Goal: Navigation & Orientation: Find specific page/section

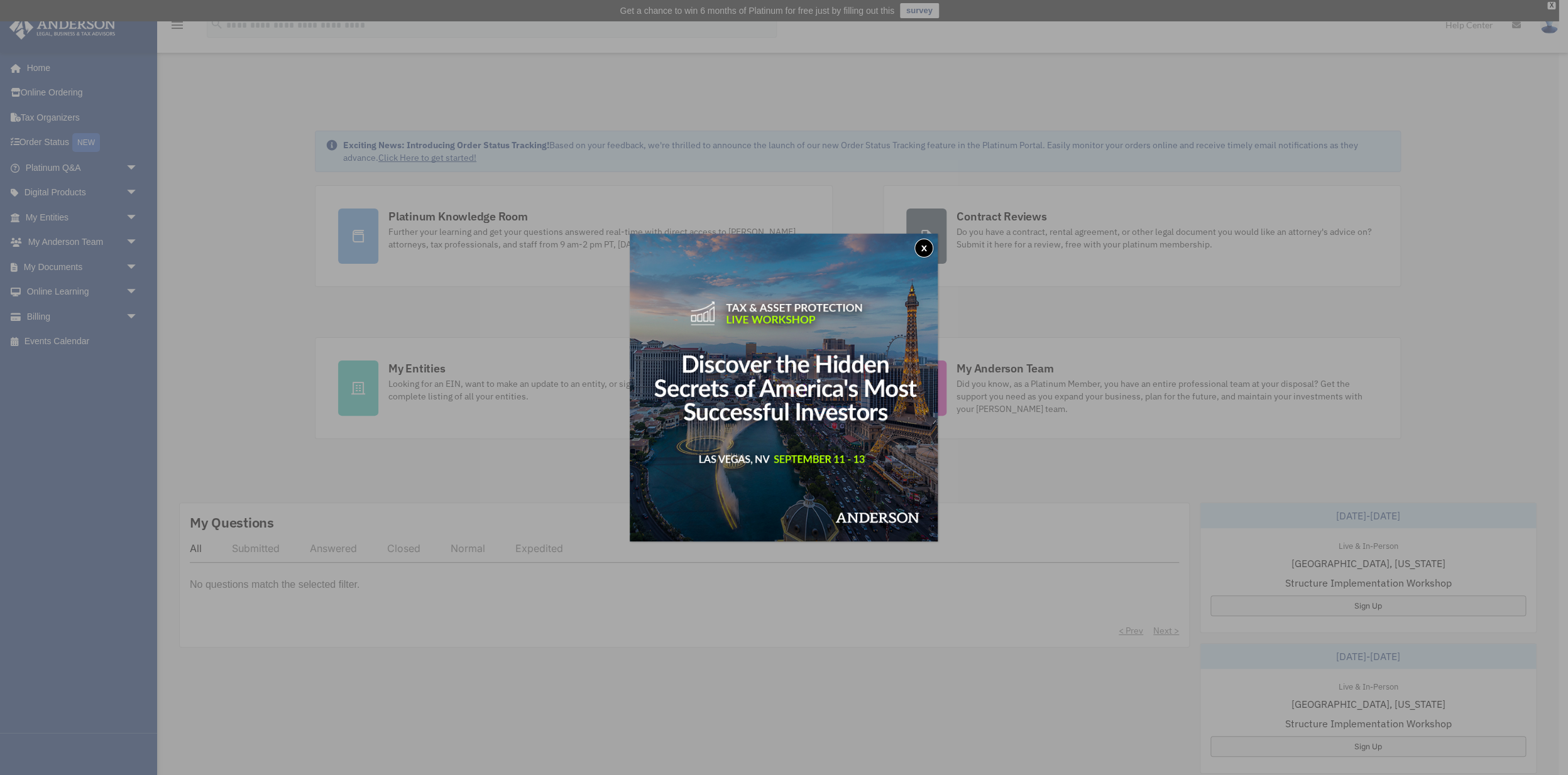
drag, startPoint x: 923, startPoint y: 244, endPoint x: 939, endPoint y: 252, distance: 17.9
click at [923, 244] on button "x" at bounding box center [923, 247] width 19 height 19
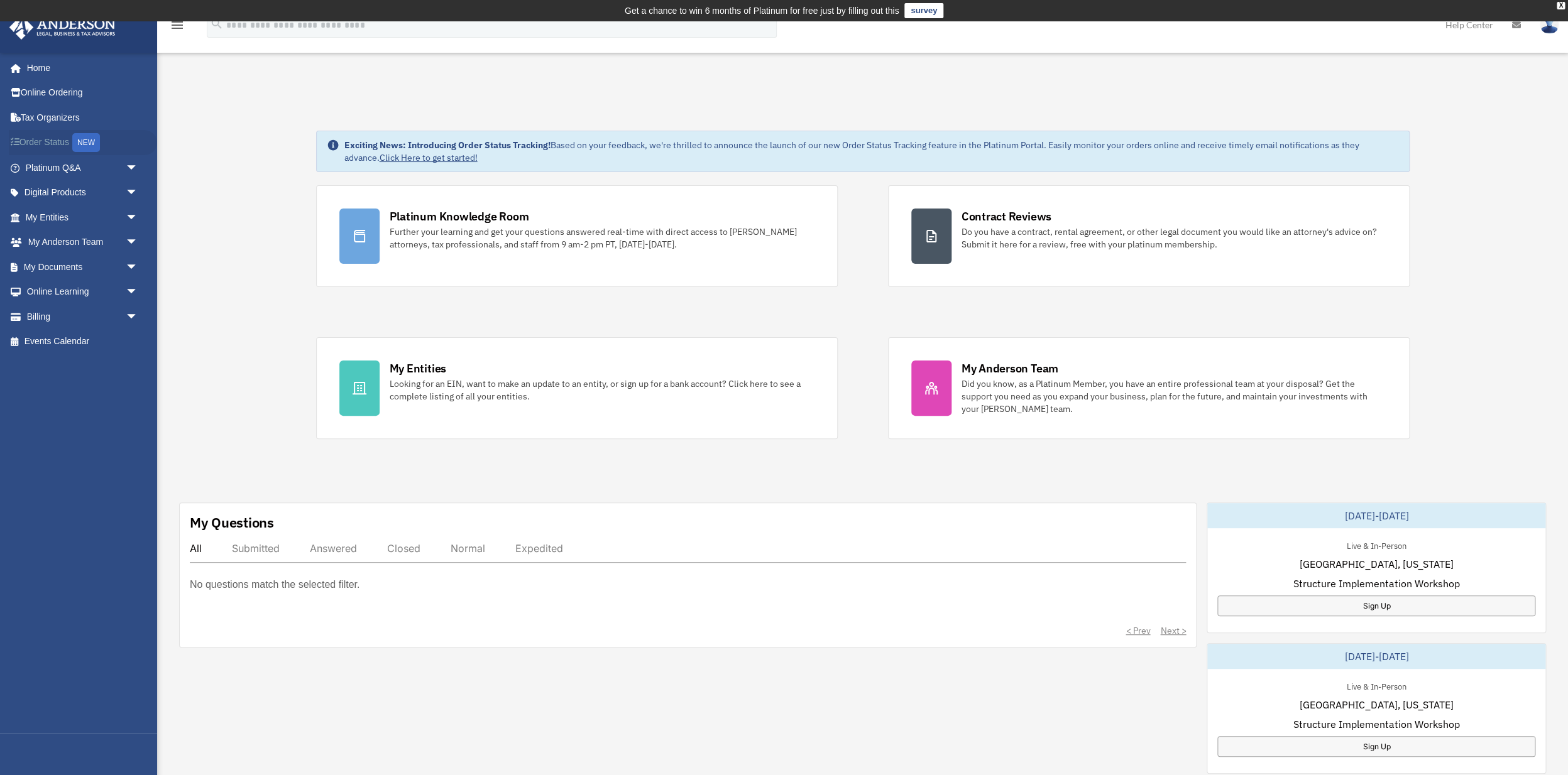
click at [52, 142] on link "Order Status NEW" at bounding box center [83, 143] width 148 height 26
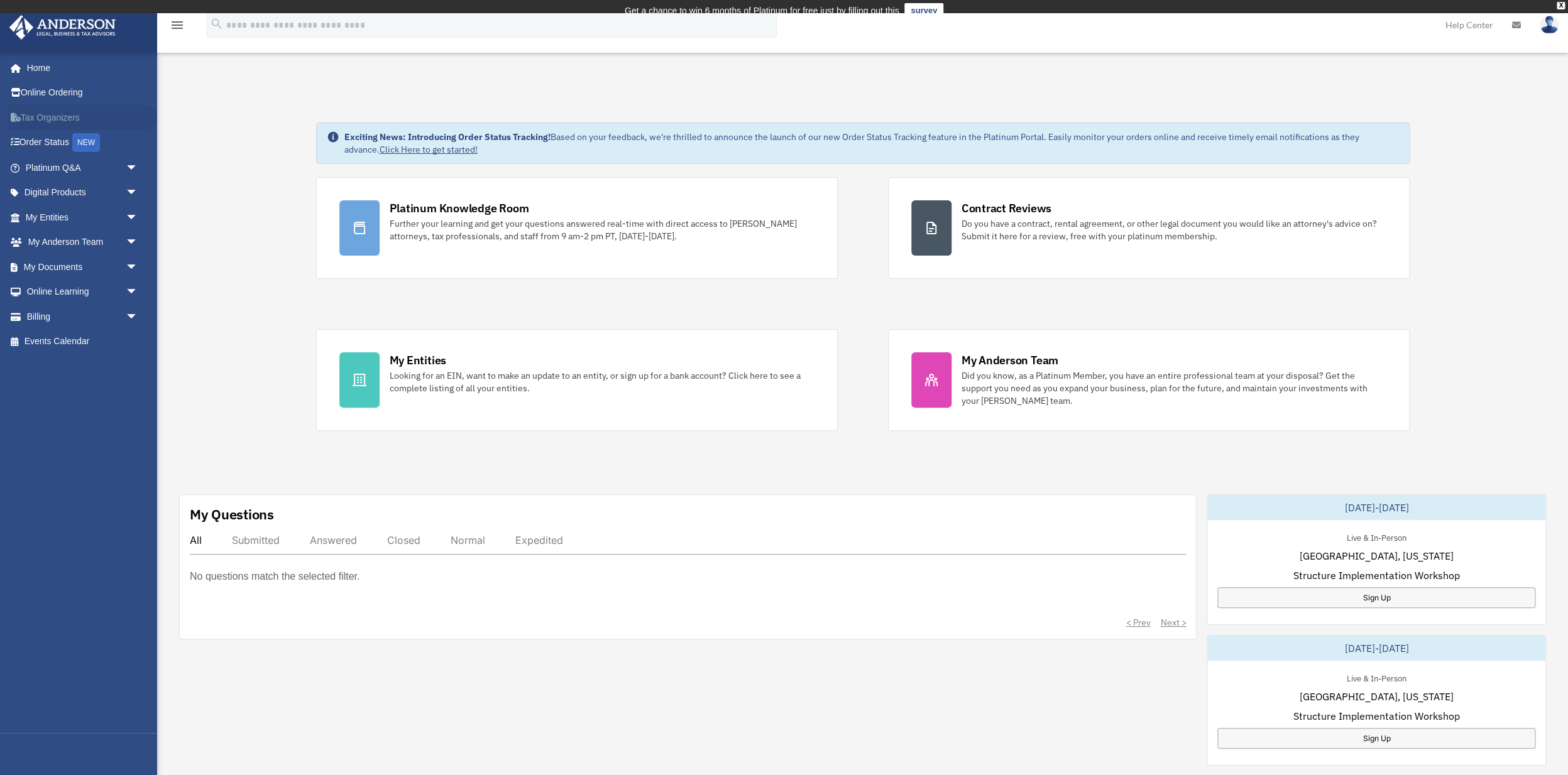
scroll to position [1, 0]
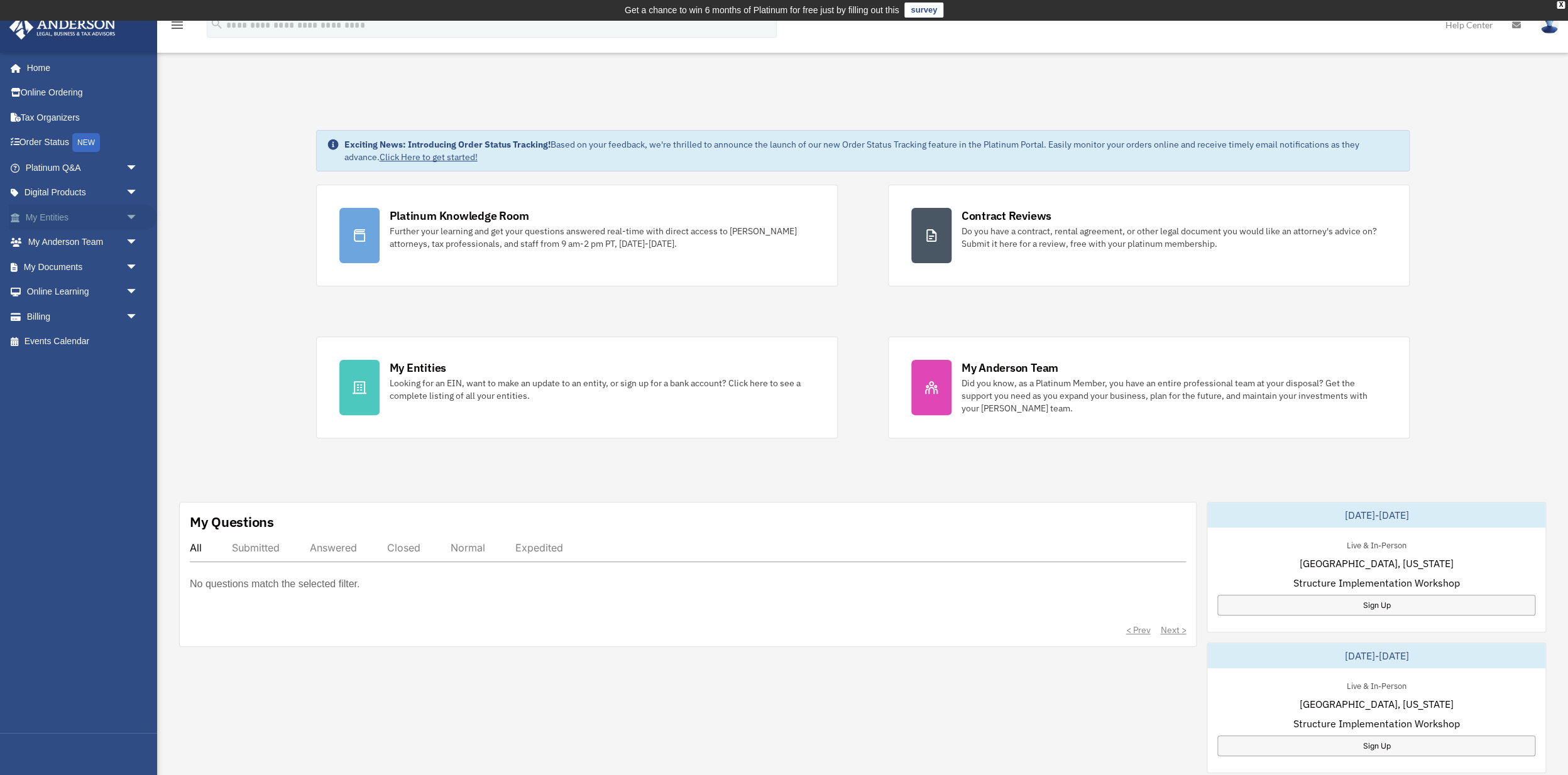
click at [58, 210] on link "My Entities arrow_drop_down" at bounding box center [83, 217] width 148 height 25
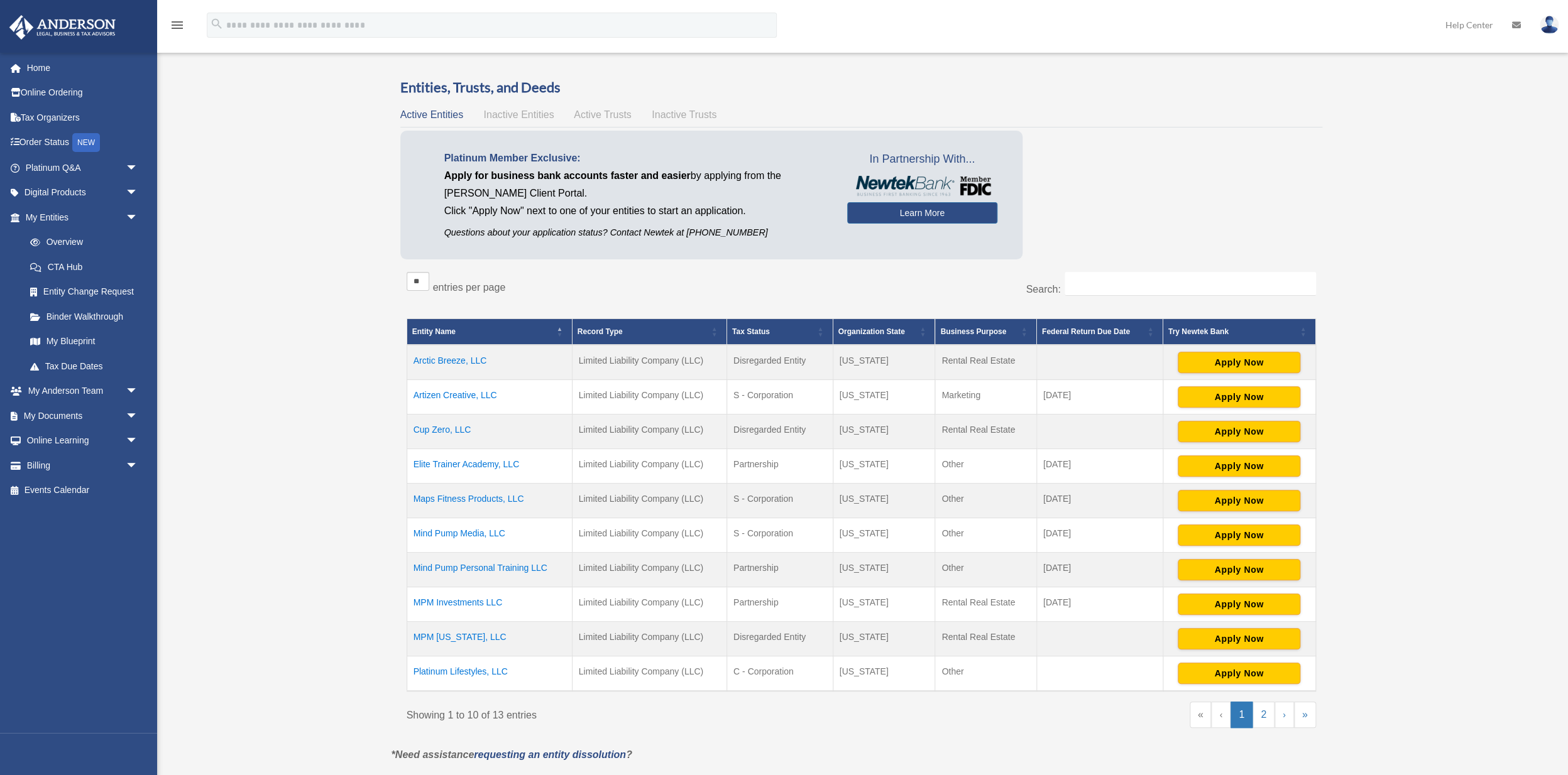
scroll to position [44, 0]
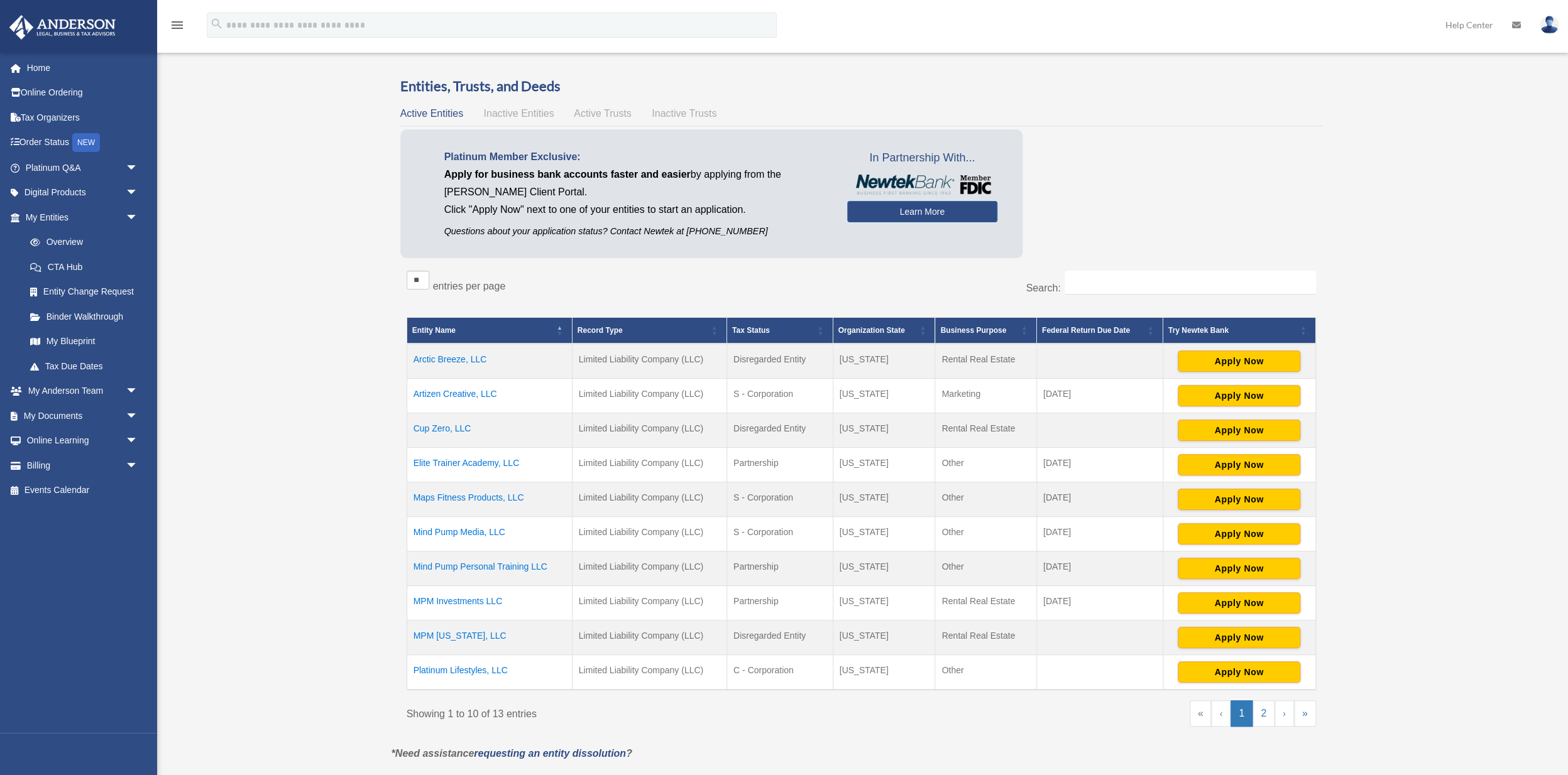
click at [609, 112] on span "Active Trusts" at bounding box center [603, 113] width 58 height 11
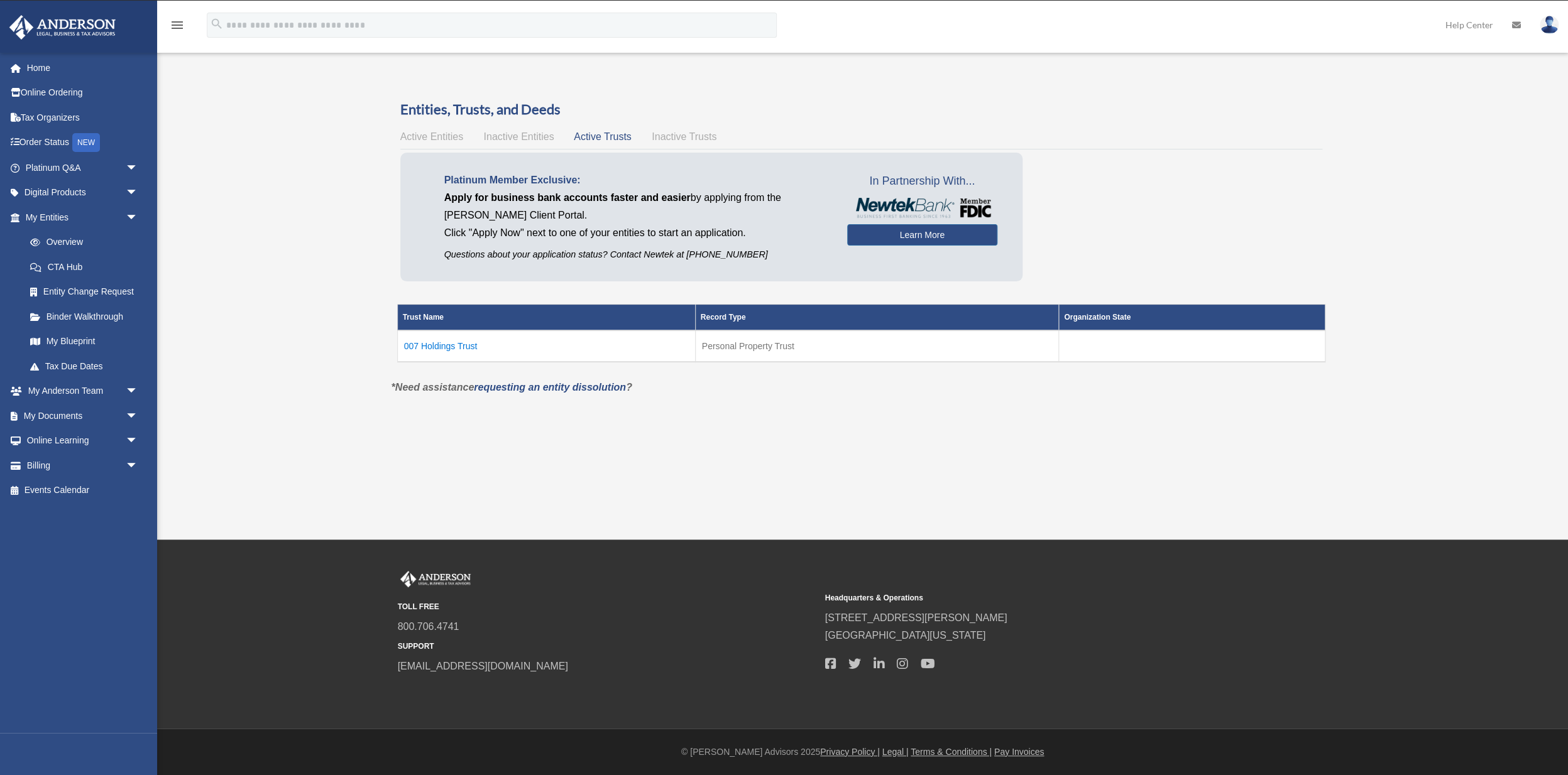
click at [505, 134] on span "Inactive Entities" at bounding box center [518, 137] width 71 height 11
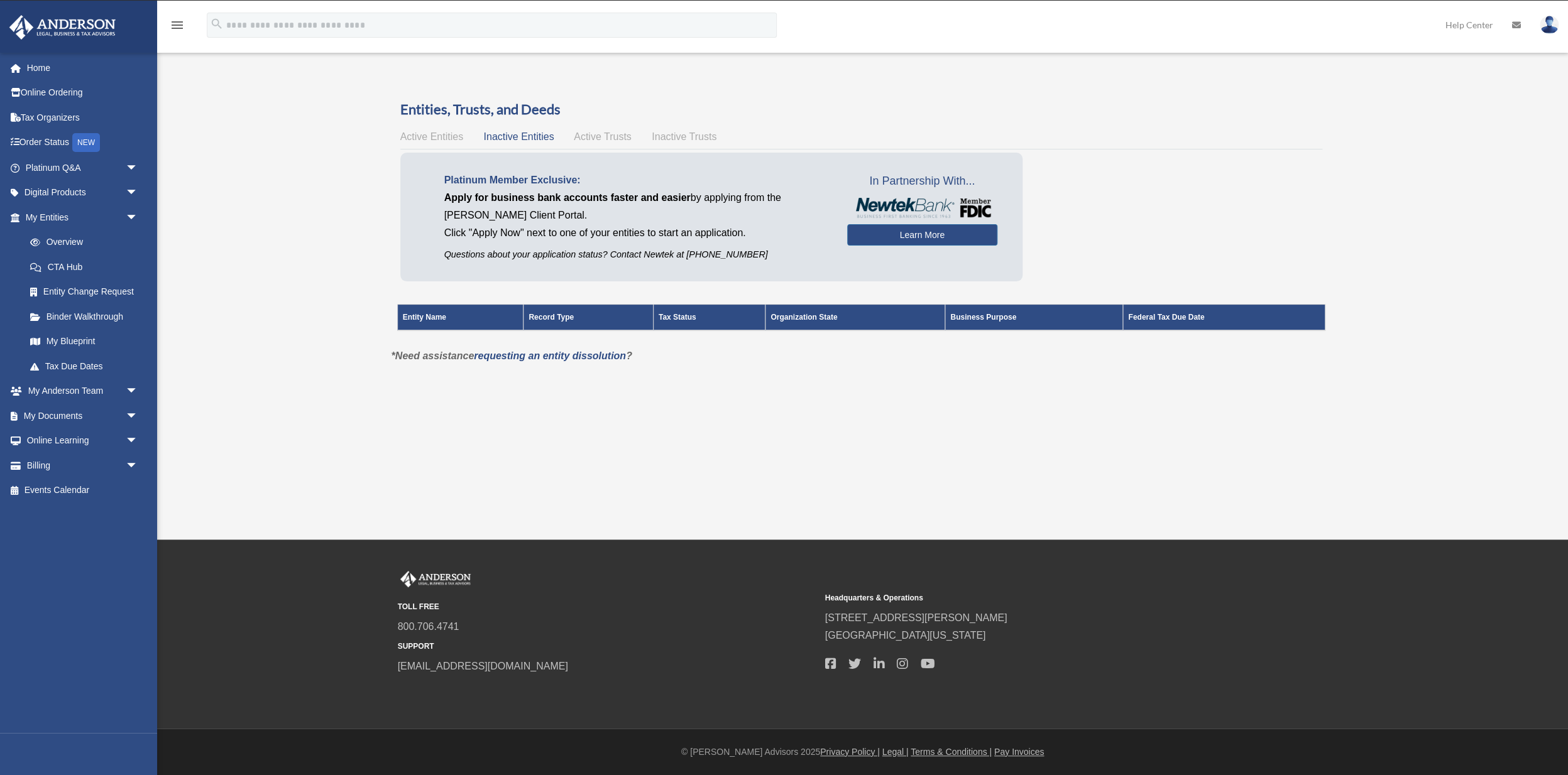
click at [622, 133] on span "Active Trusts" at bounding box center [603, 137] width 58 height 11
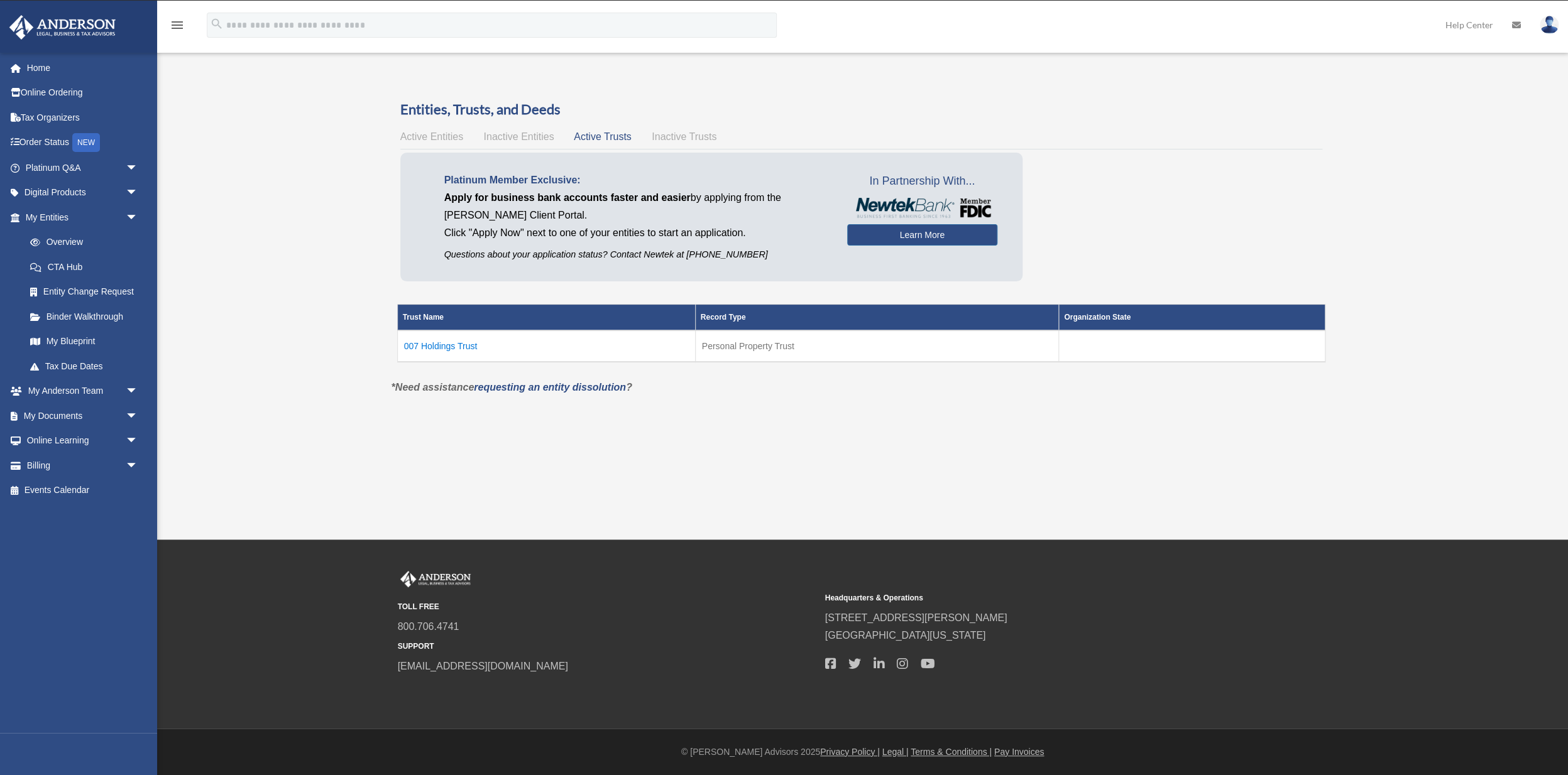
click at [699, 133] on span "Inactive Trusts" at bounding box center [683, 137] width 65 height 11
drag, startPoint x: 617, startPoint y: 134, endPoint x: 576, endPoint y: 137, distance: 41.1
click at [617, 134] on span "Active Trusts" at bounding box center [603, 137] width 58 height 11
click at [417, 134] on span "Active Entities" at bounding box center [431, 137] width 63 height 11
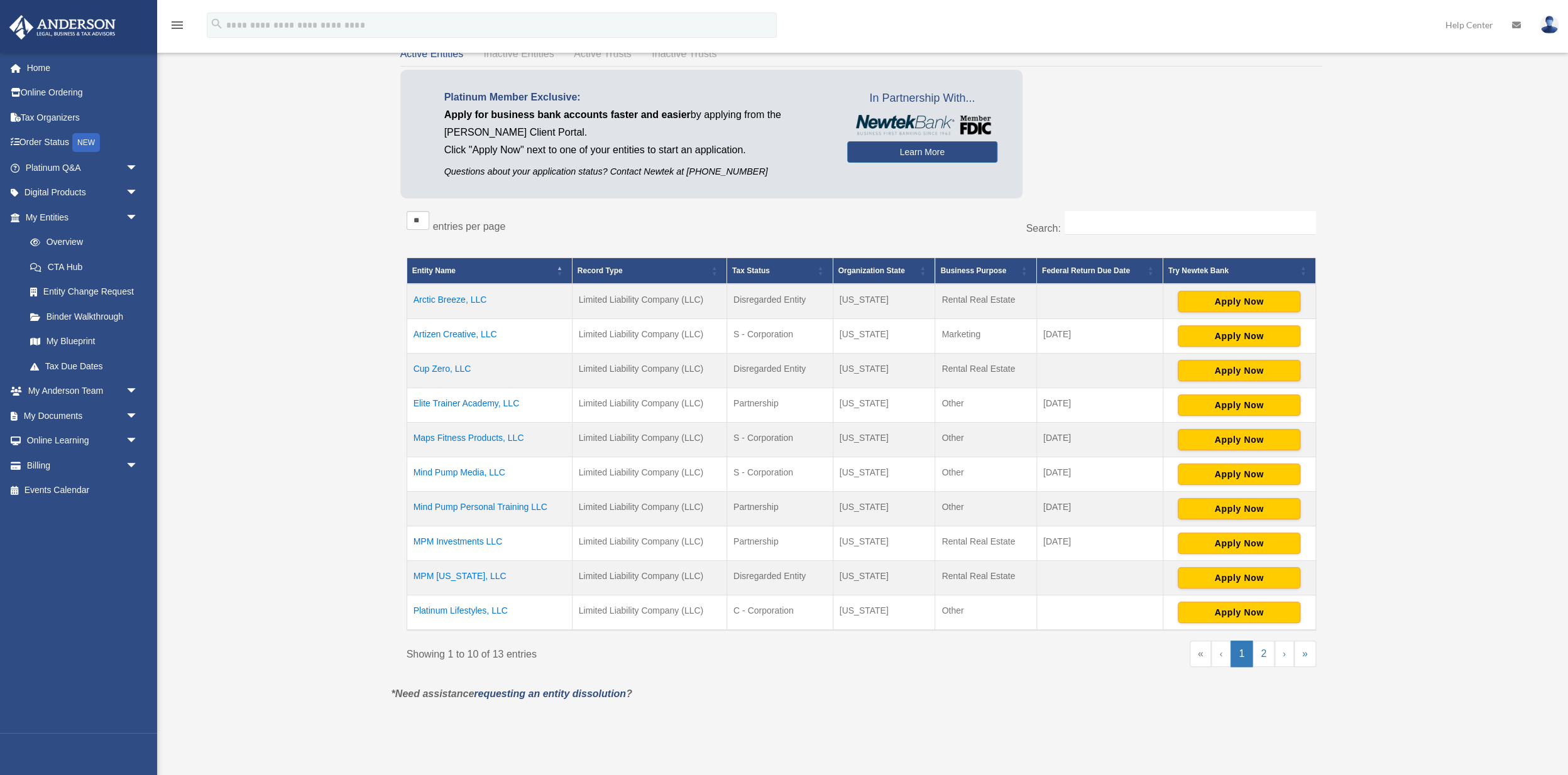
scroll to position [105, 0]
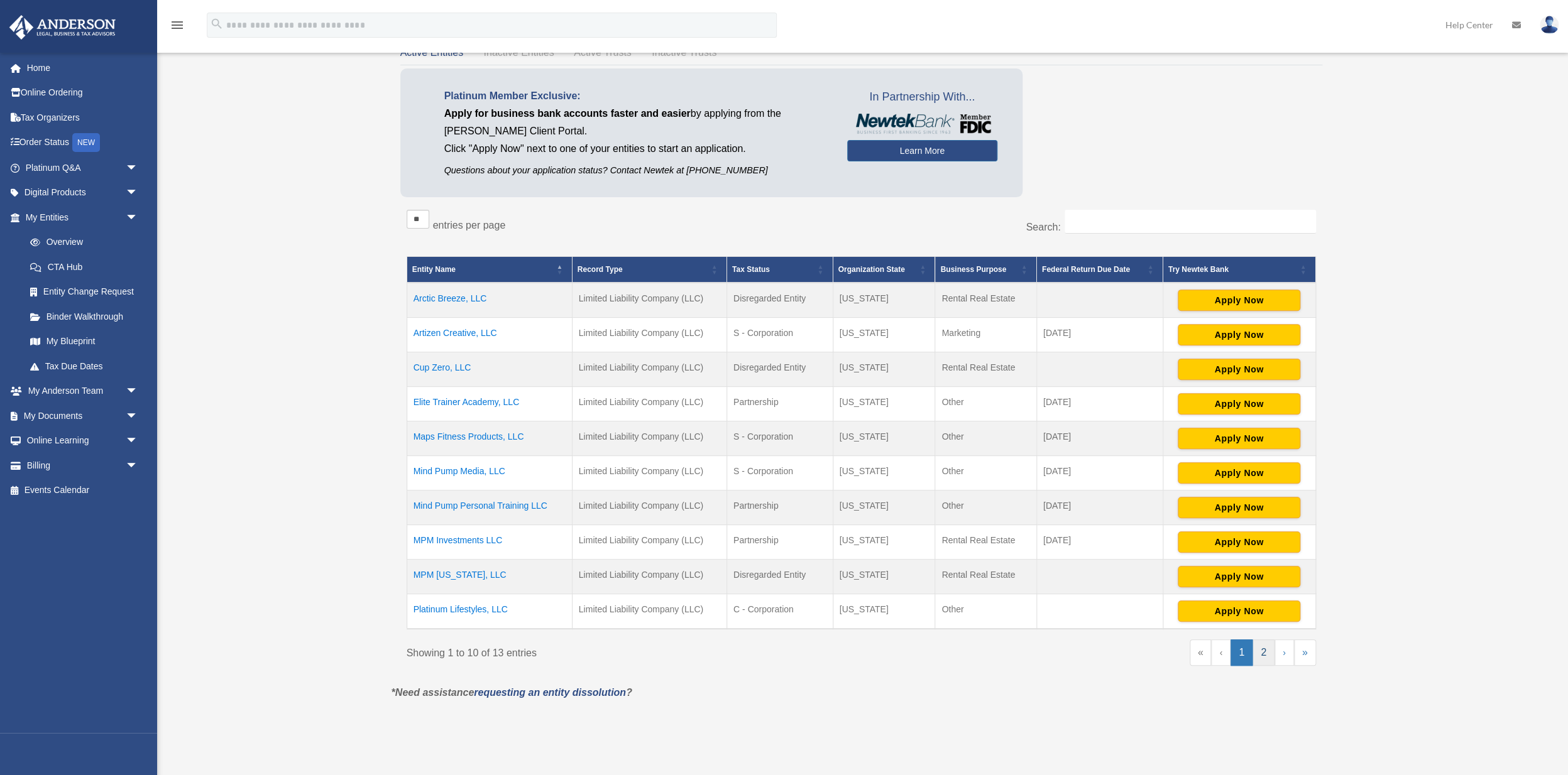
click at [1265, 657] on link "2" at bounding box center [1263, 652] width 22 height 27
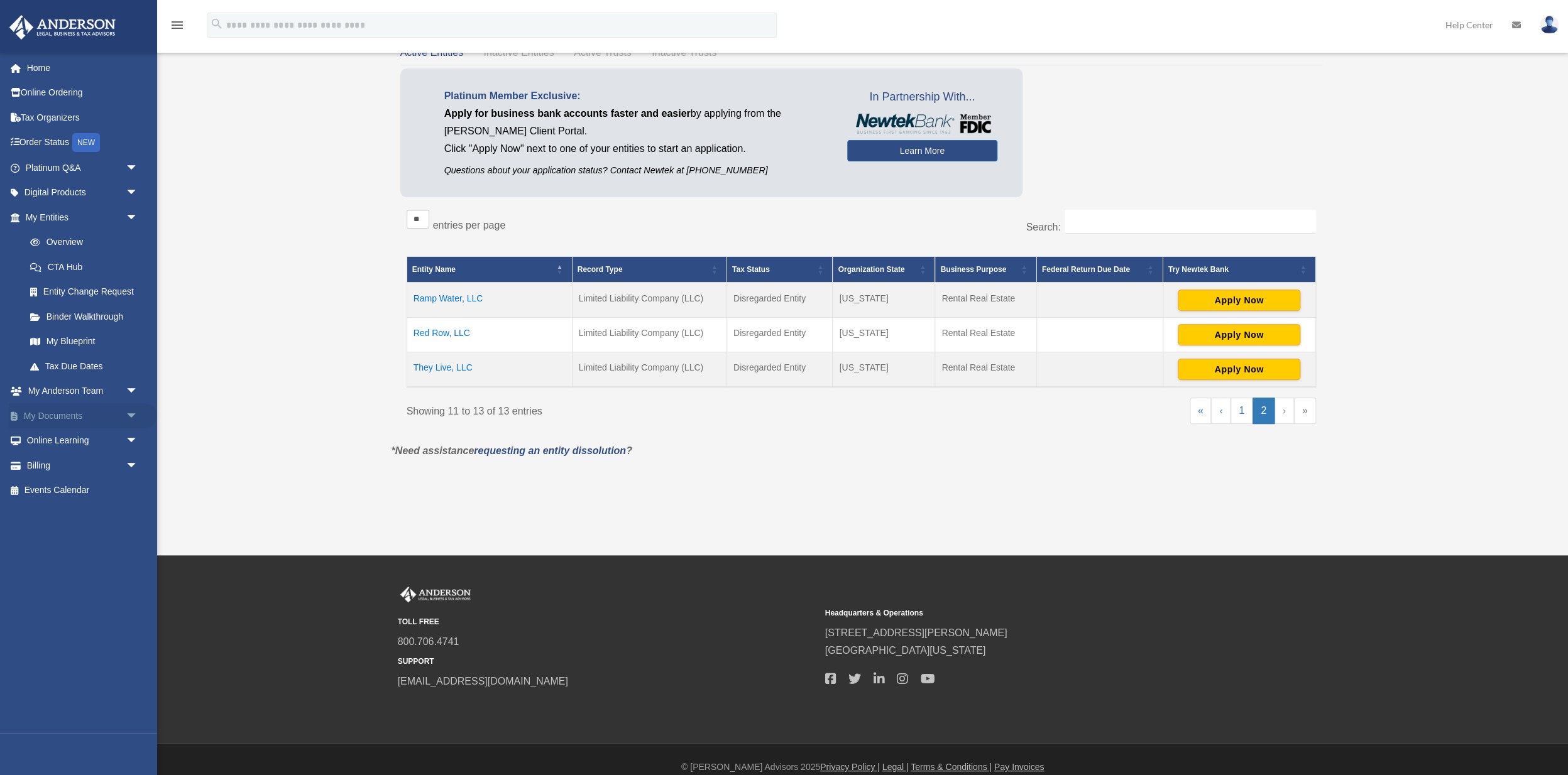
click at [116, 415] on link "My Documents arrow_drop_down" at bounding box center [83, 415] width 148 height 25
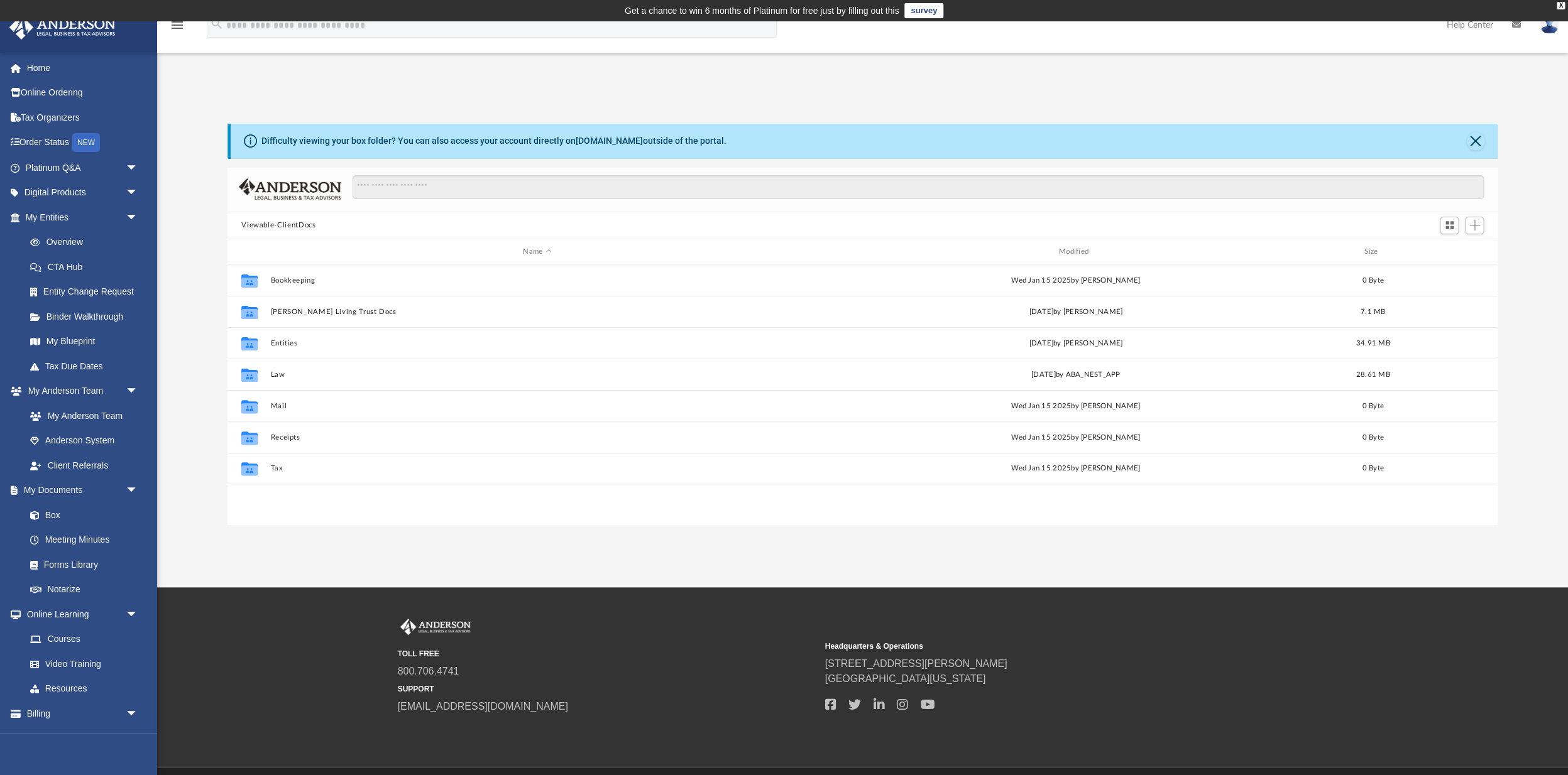
scroll to position [286, 1270]
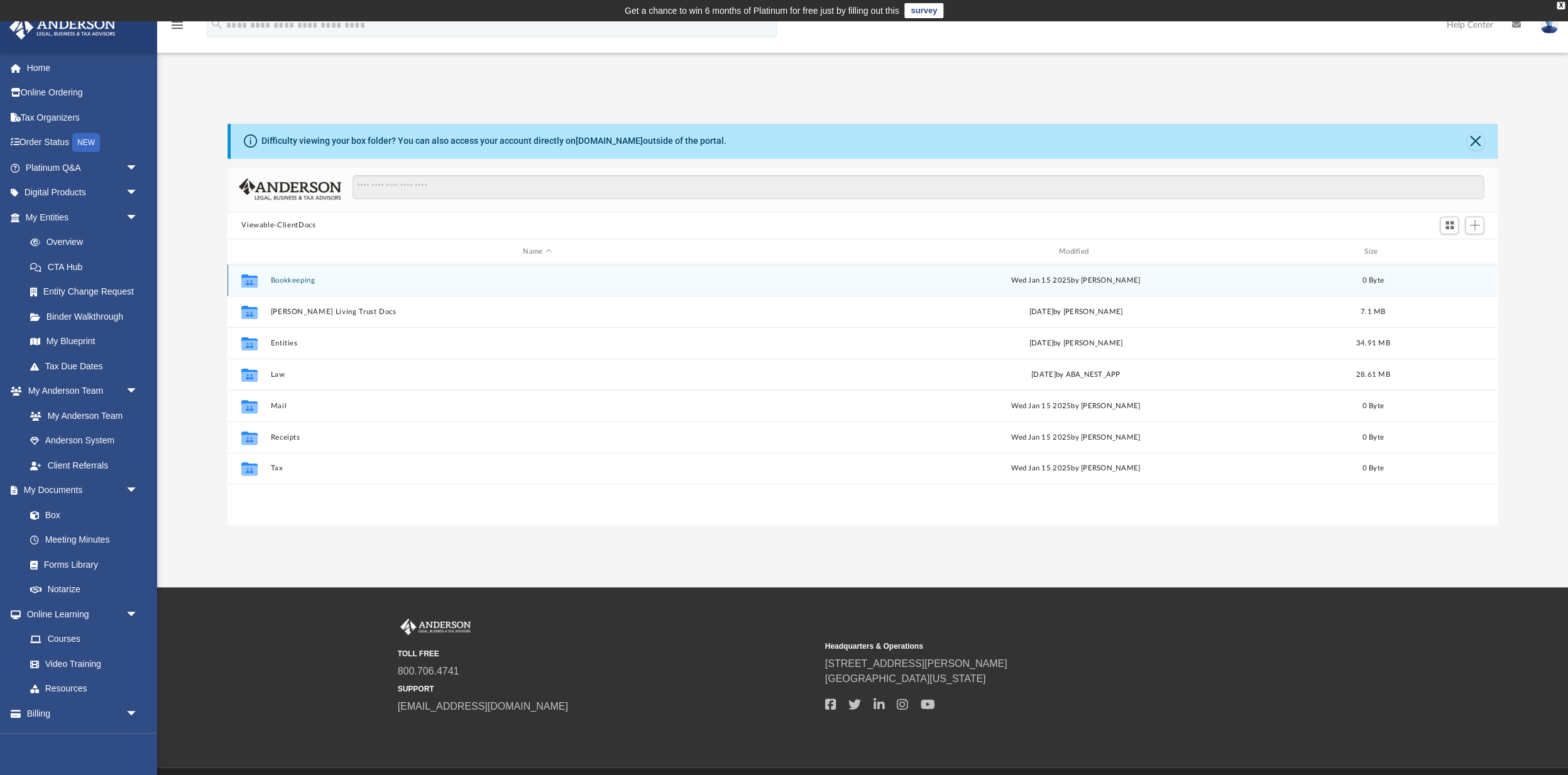
click at [297, 279] on button "Bookkeeping" at bounding box center [538, 280] width 533 height 8
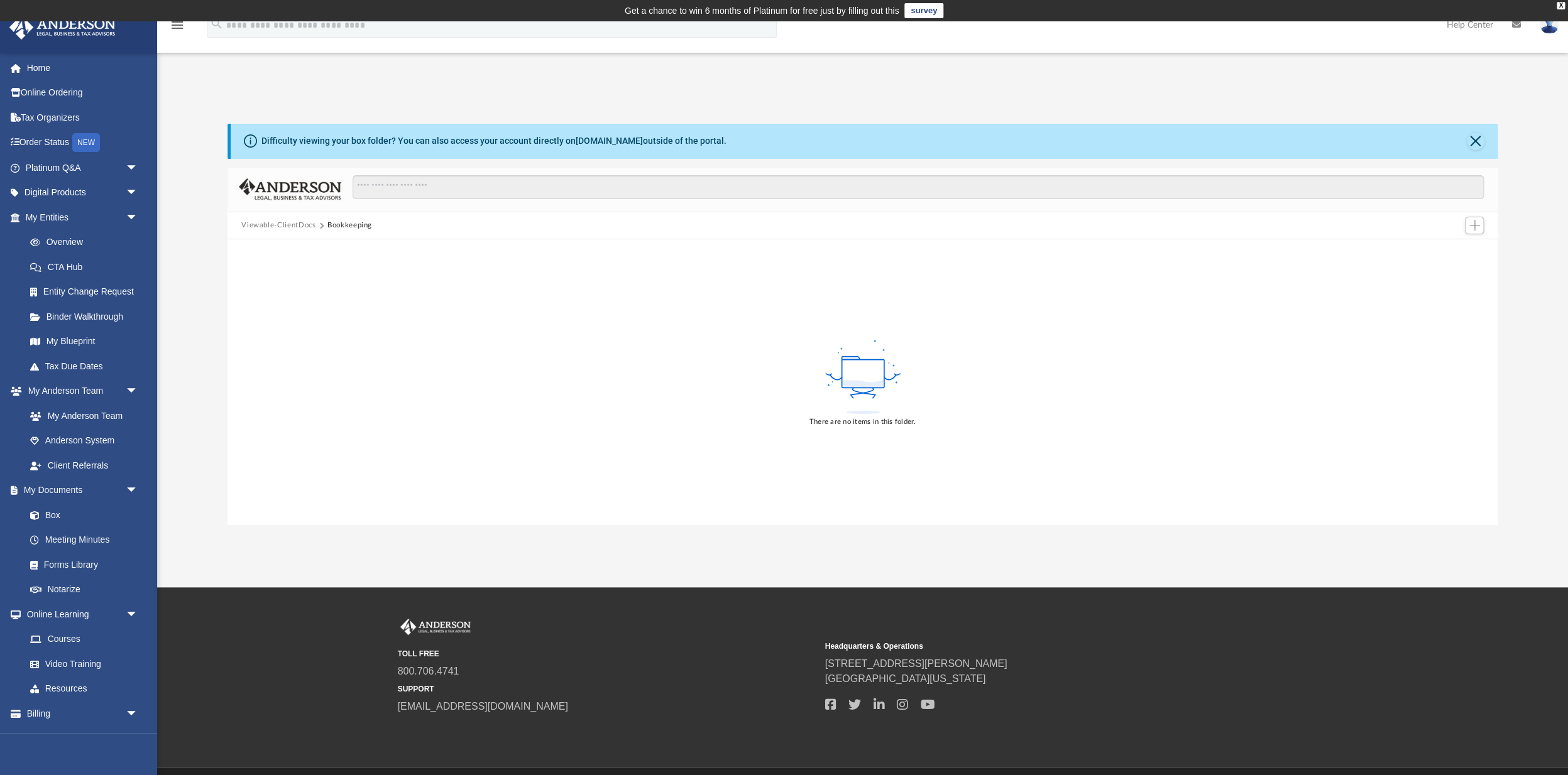
click at [285, 225] on button "Viewable-ClientDocs" at bounding box center [279, 225] width 74 height 11
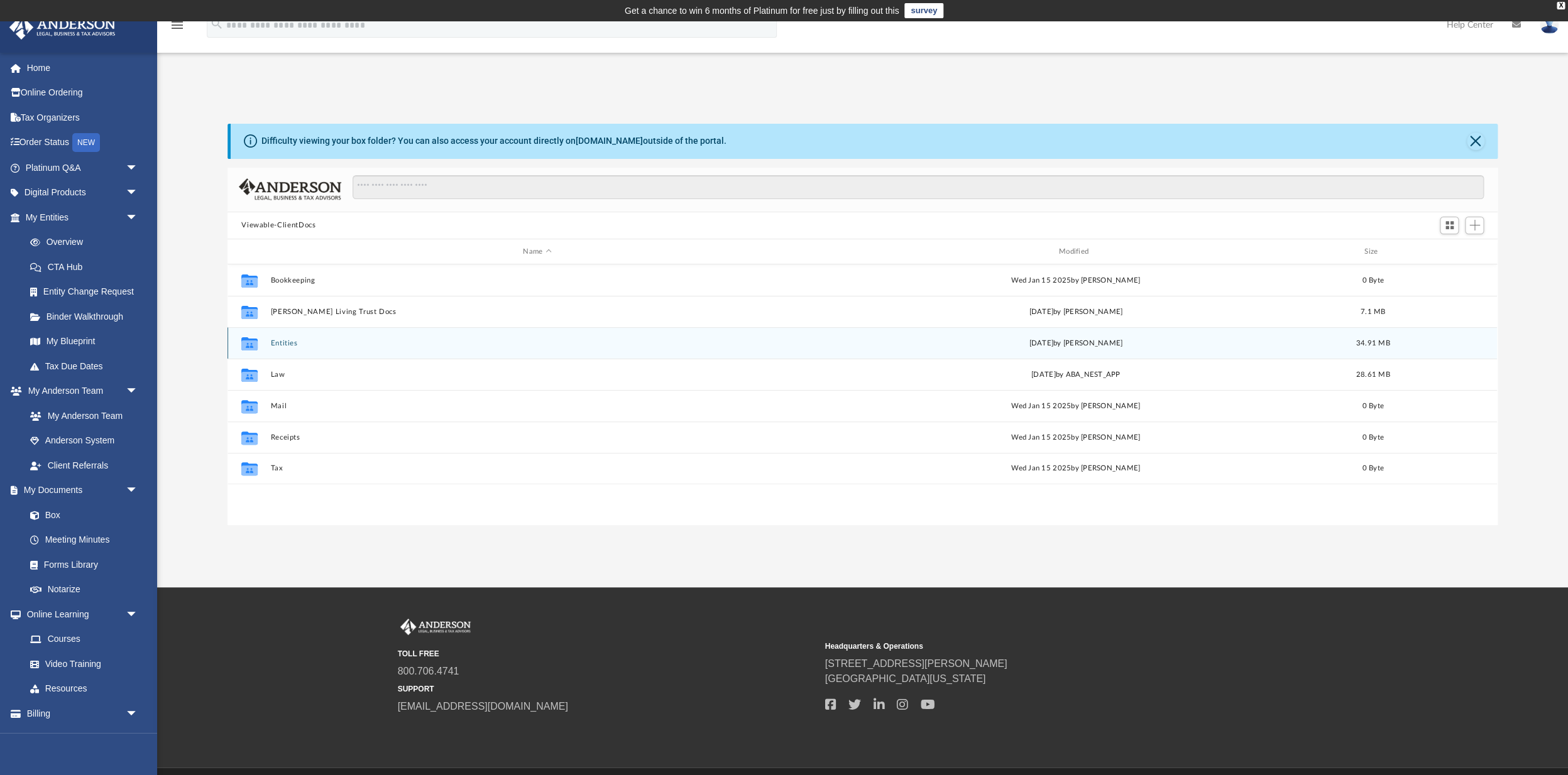
click at [285, 342] on button "Entities" at bounding box center [538, 343] width 533 height 8
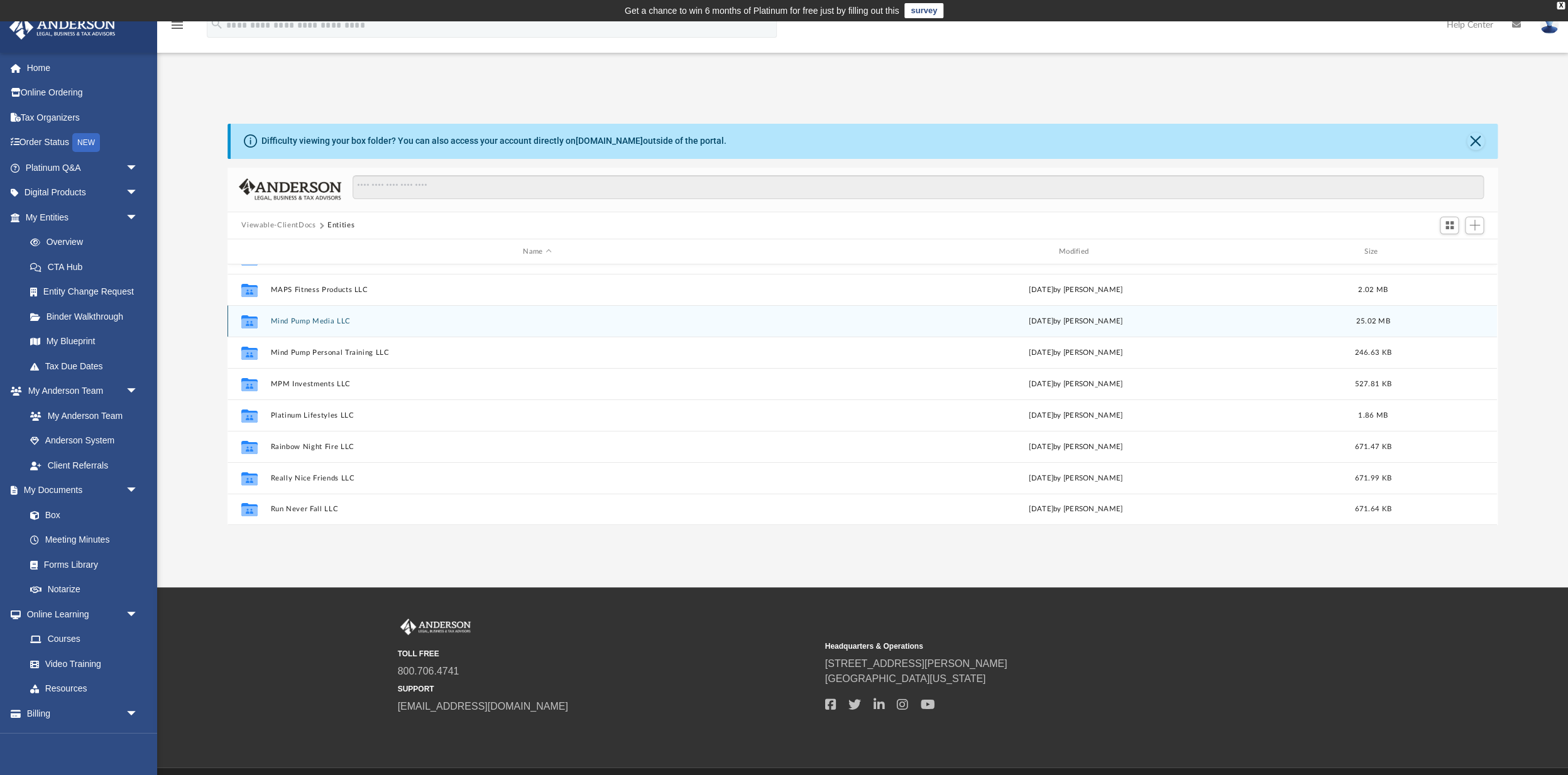
scroll to position [0, 0]
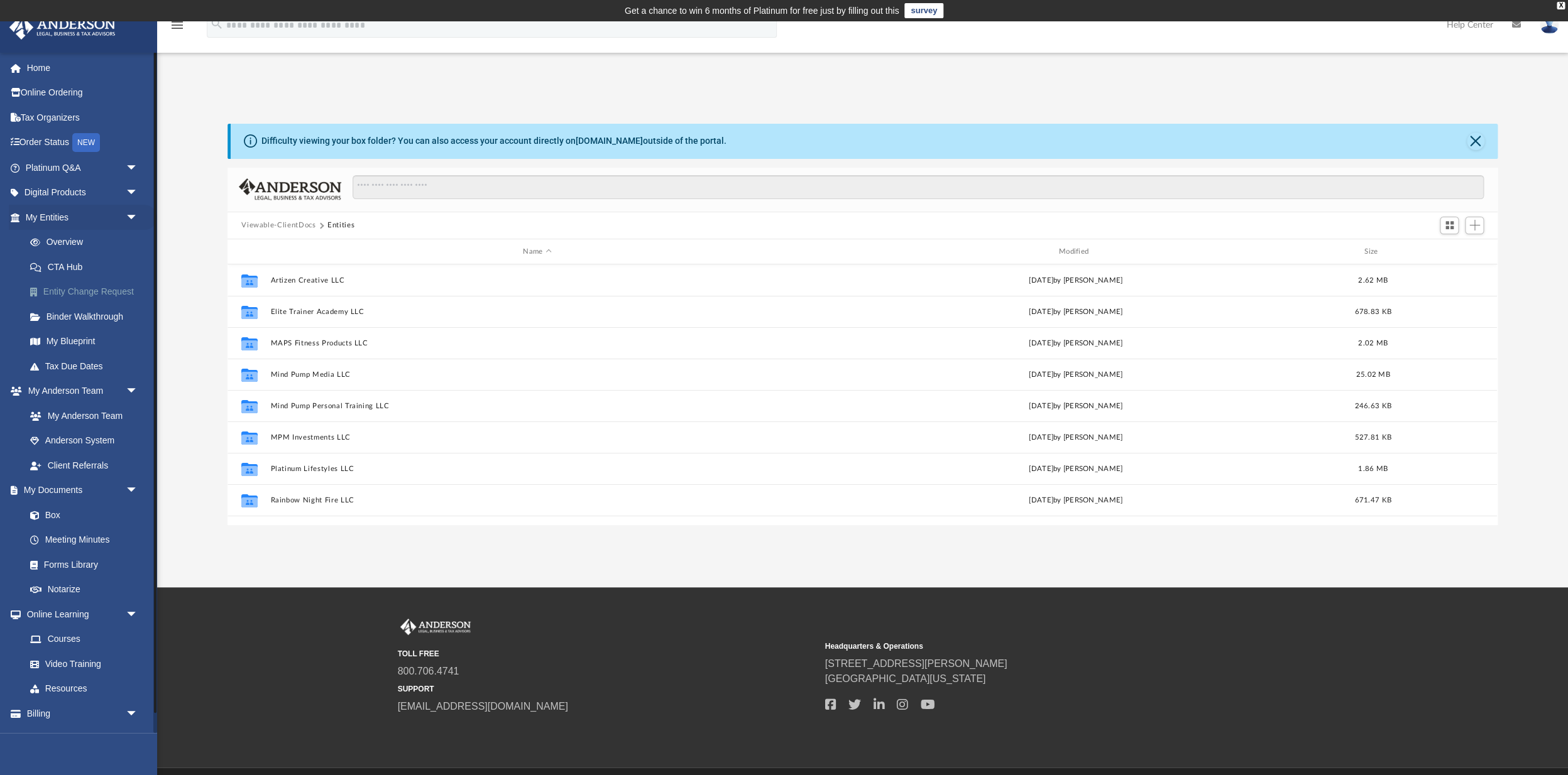
click at [126, 292] on link "Entity Change Request" at bounding box center [87, 291] width 140 height 25
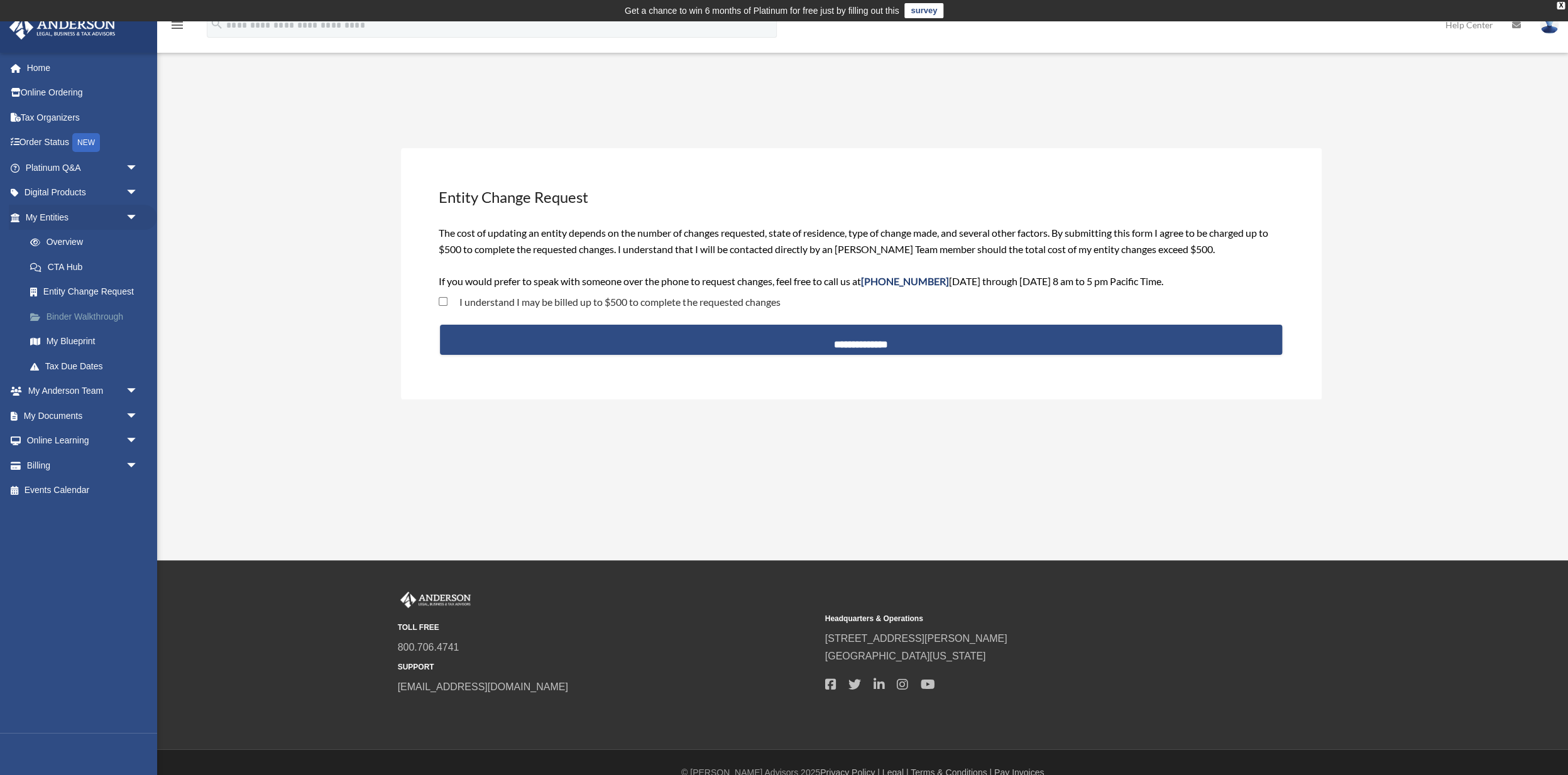
click at [90, 320] on link "Binder Walkthrough" at bounding box center [87, 317] width 140 height 25
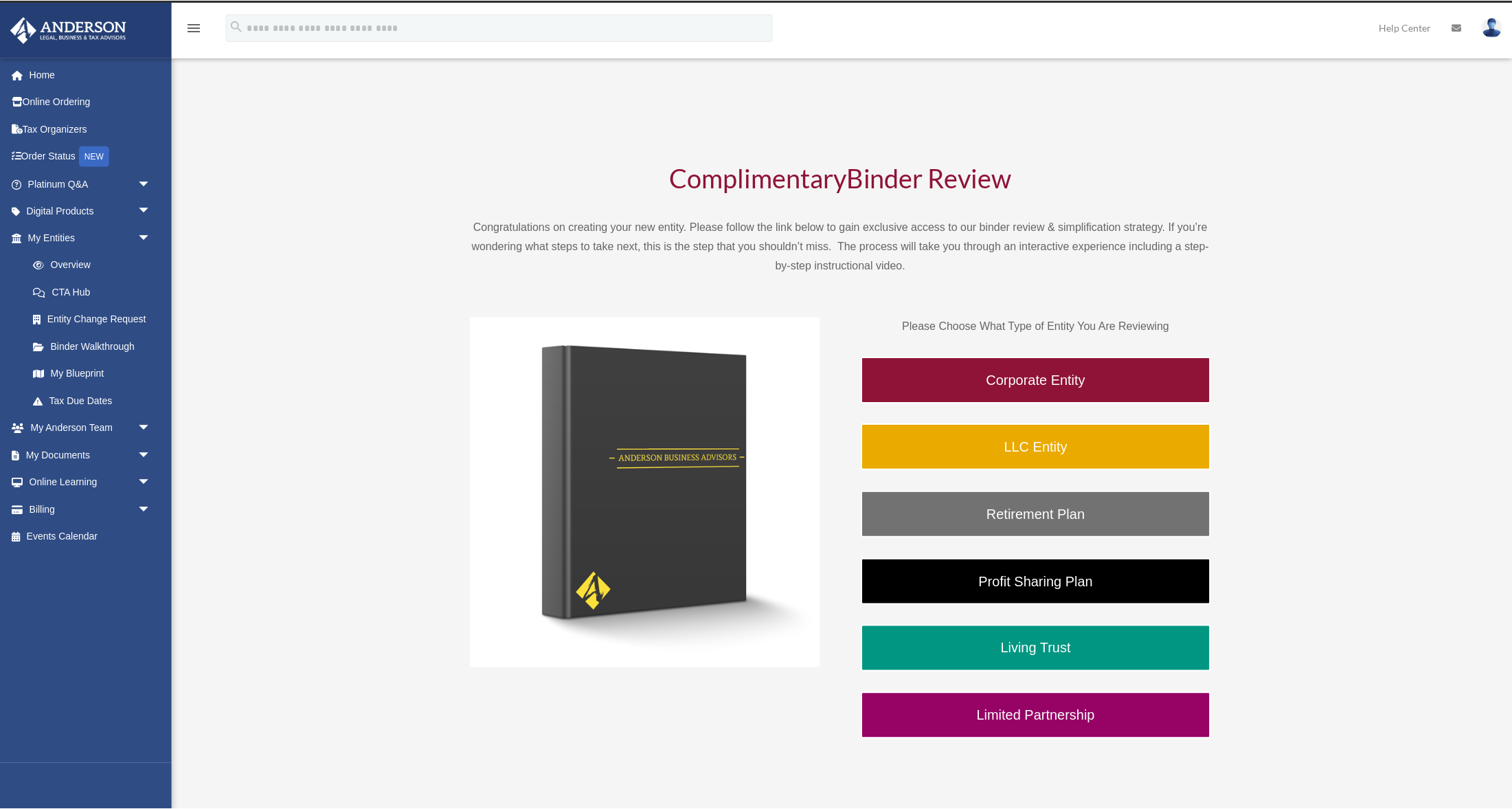
scroll to position [22, 0]
click at [146, 455] on span "arrow_drop_down" at bounding box center [151, 455] width 27 height 28
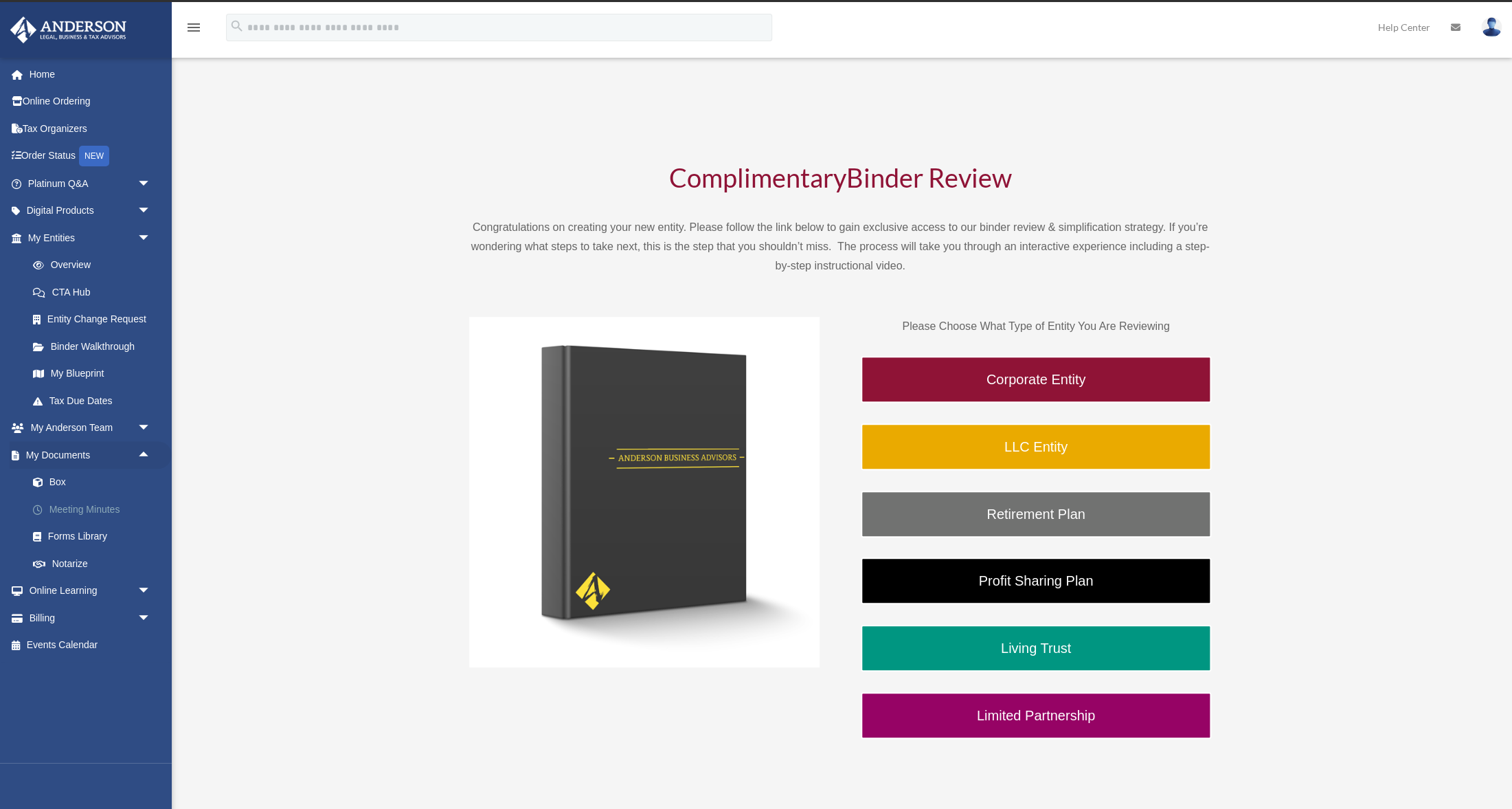
click at [115, 509] on link "Meeting Minutes" at bounding box center [95, 509] width 153 height 27
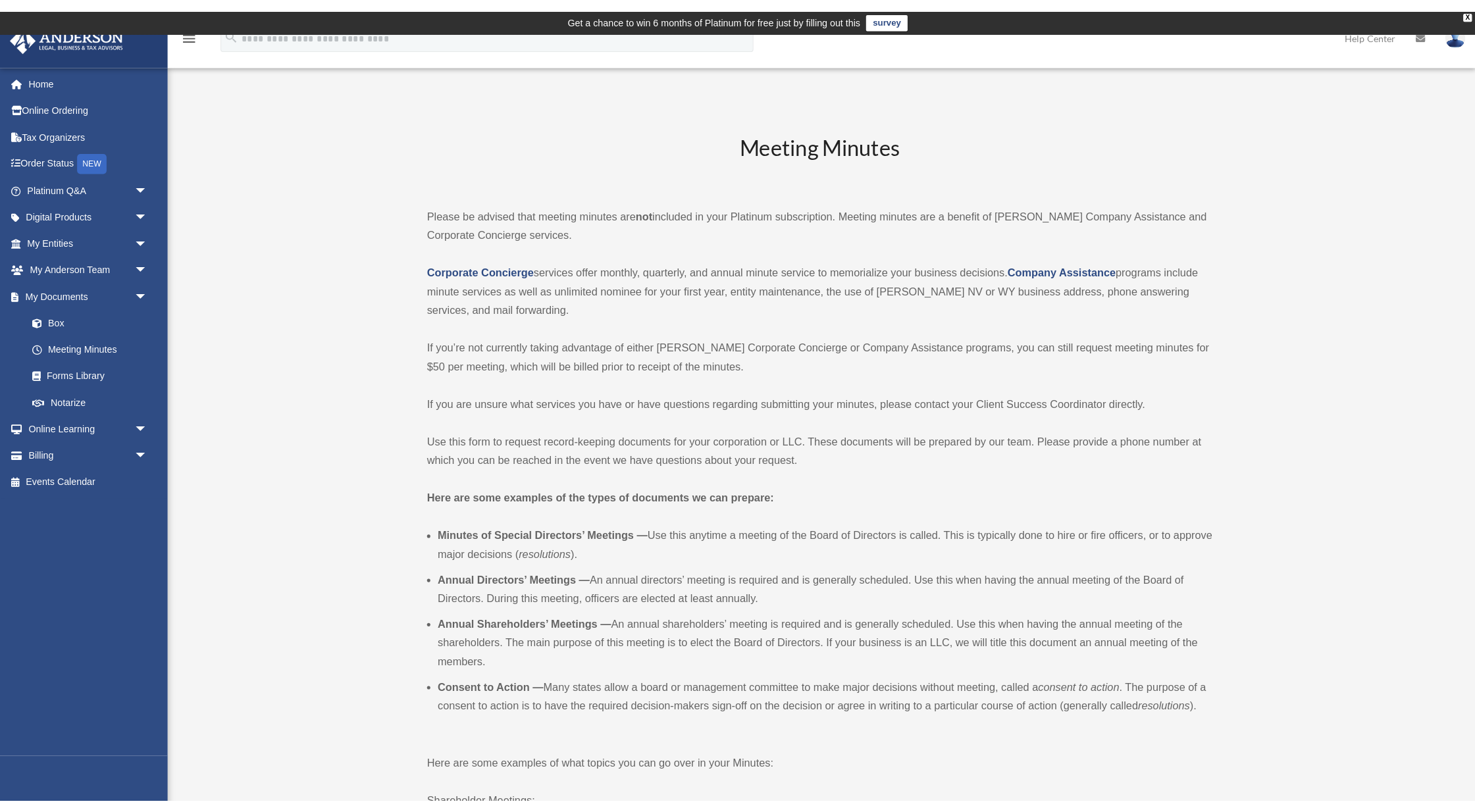
scroll to position [3, 0]
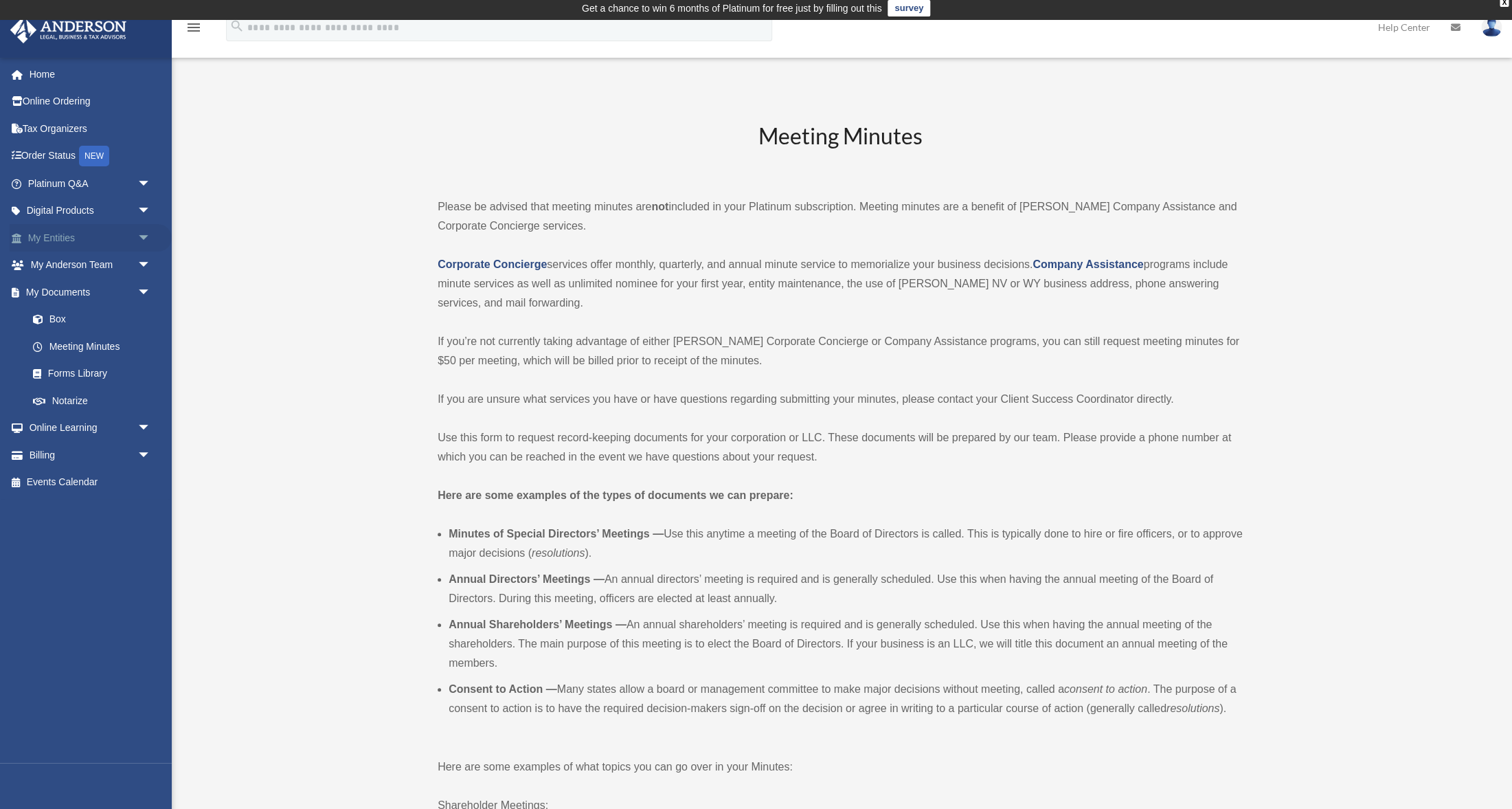
click at [139, 240] on span "arrow_drop_down" at bounding box center [151, 238] width 27 height 28
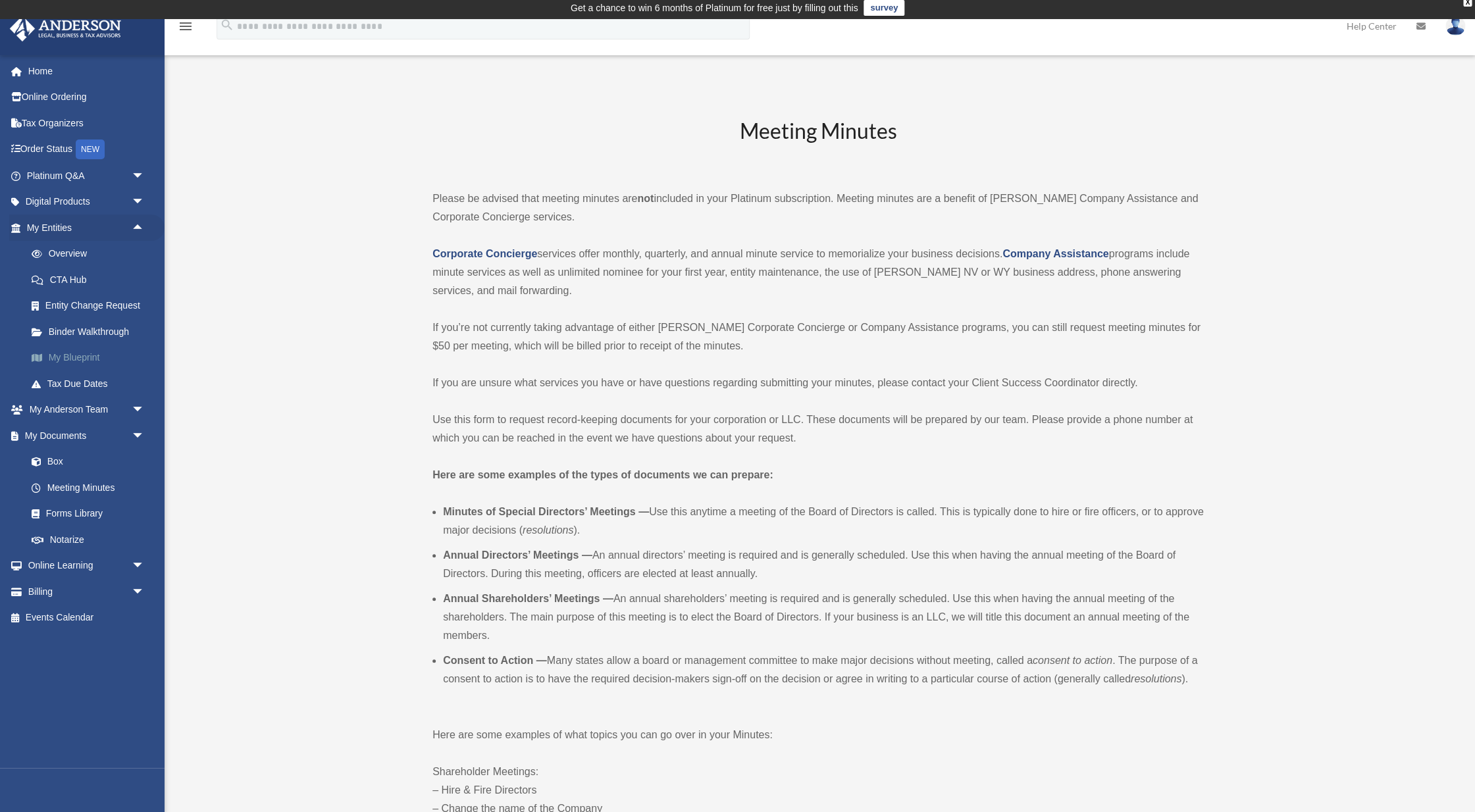
click at [84, 352] on link "My Blueprint" at bounding box center [91, 358] width 146 height 26
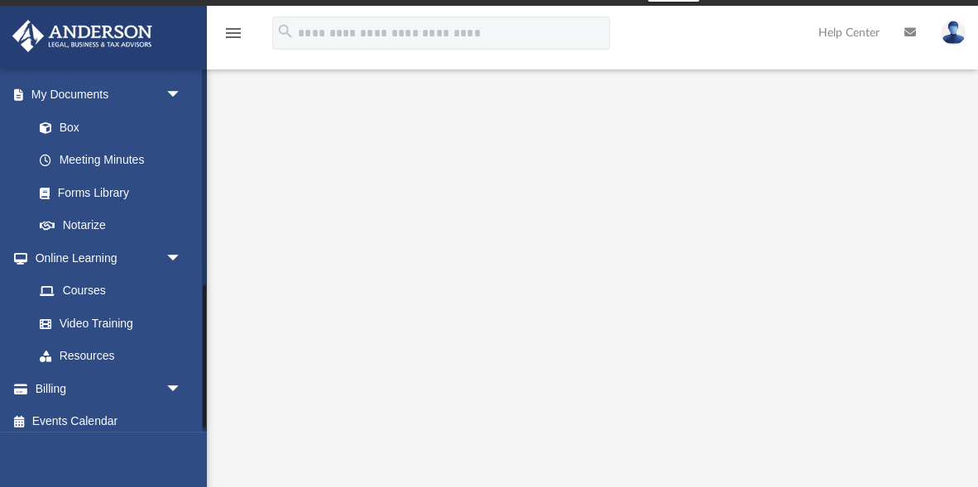
scroll to position [560, 0]
